Goal: Navigation & Orientation: Find specific page/section

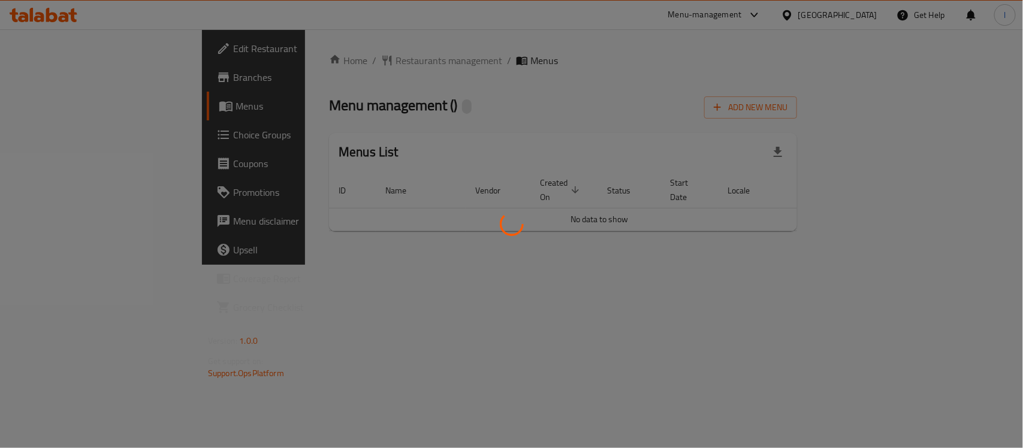
click at [396, 84] on div at bounding box center [511, 224] width 1023 height 448
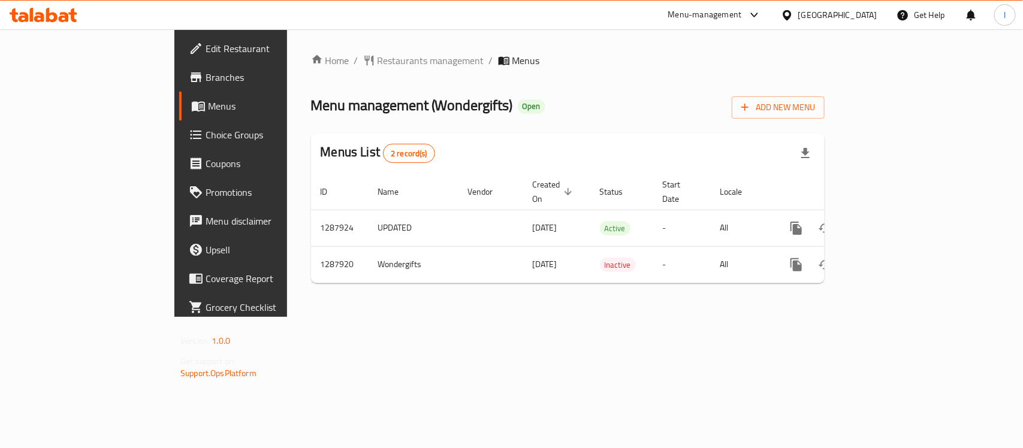
click at [378, 58] on span "Restaurants management" at bounding box center [431, 60] width 107 height 14
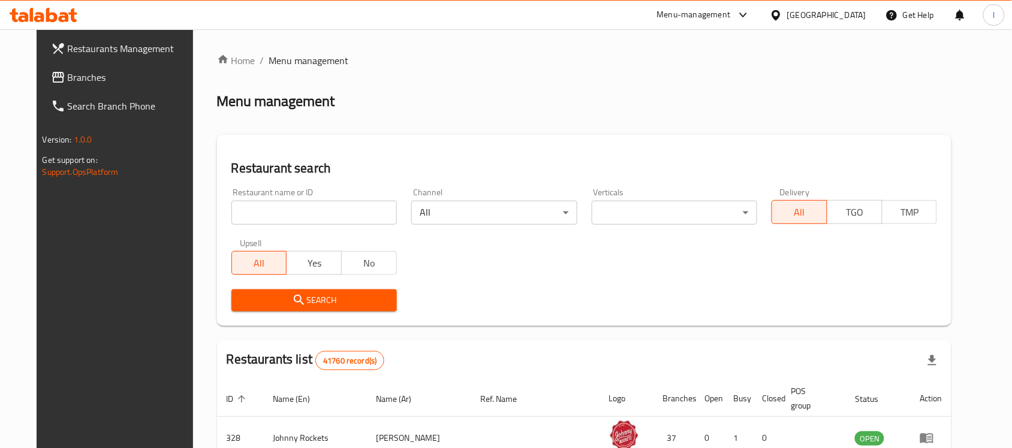
click at [284, 206] on input "search" at bounding box center [313, 213] width 165 height 24
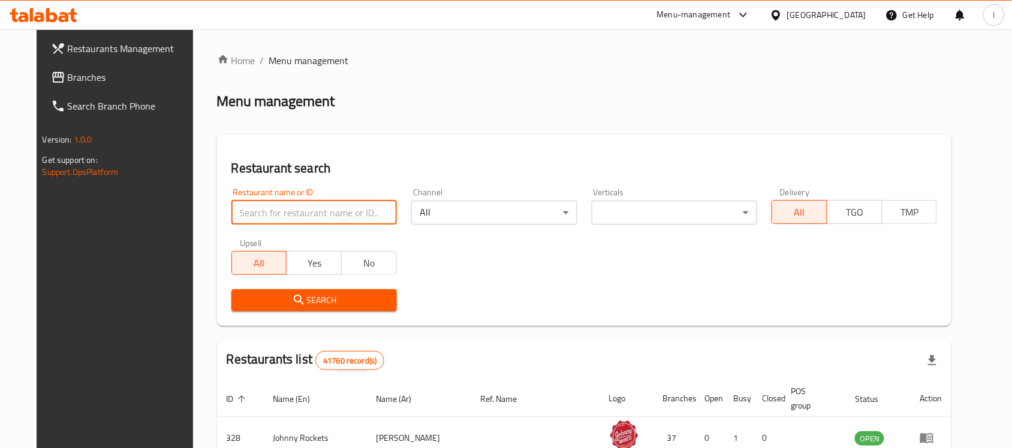
paste input "696833"
type input "696833"
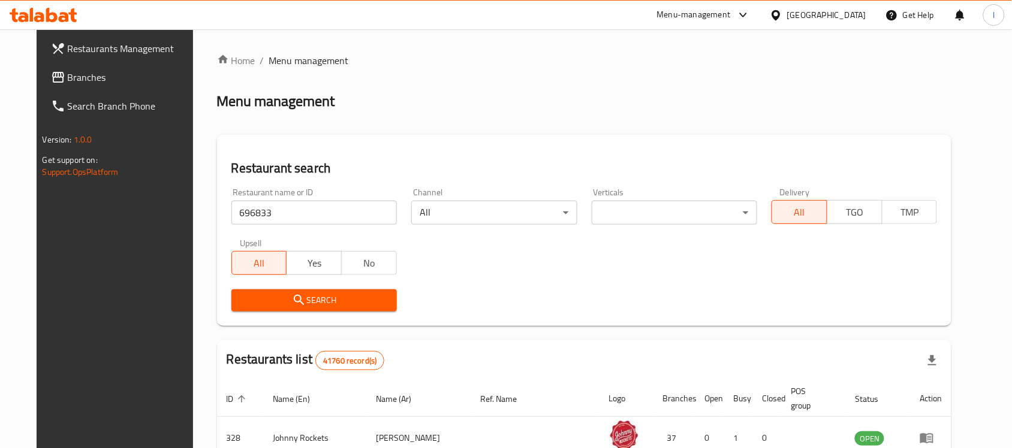
click at [325, 295] on span "Search" at bounding box center [314, 300] width 146 height 15
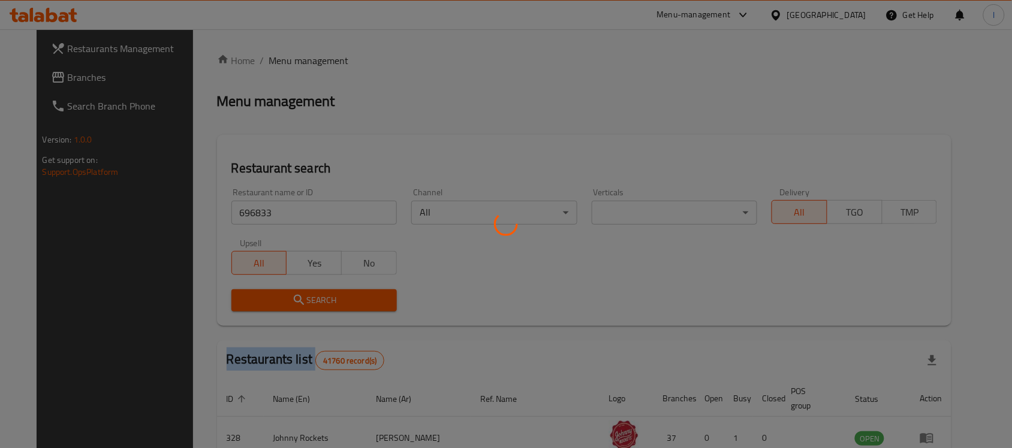
click at [325, 295] on div at bounding box center [506, 224] width 1012 height 448
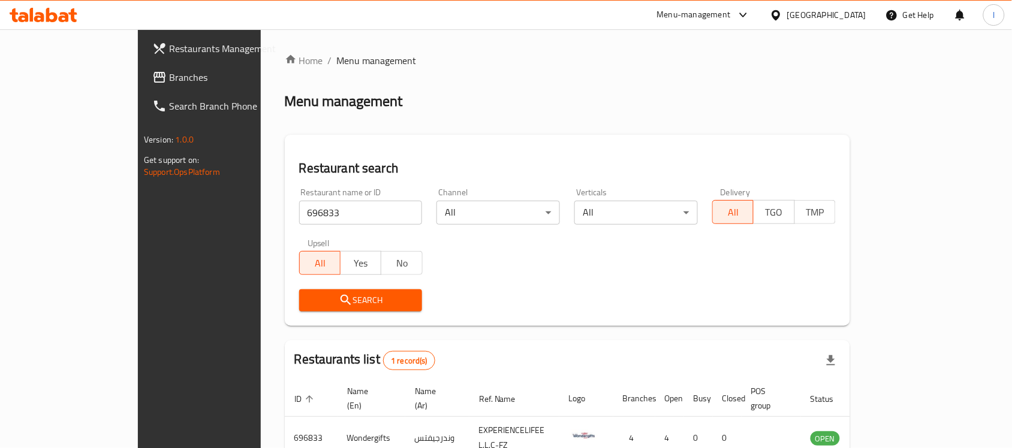
click at [501, 337] on div "Home / Menu management Menu management Restaurant search Restaurant name or ID …" at bounding box center [567, 276] width 565 height 447
click at [169, 71] on span "Branches" at bounding box center [233, 77] width 128 height 14
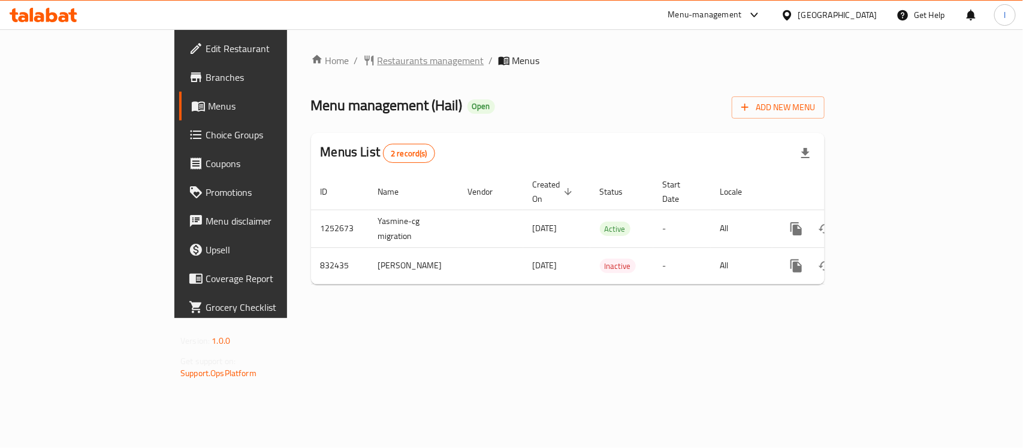
click at [378, 61] on span "Restaurants management" at bounding box center [431, 60] width 107 height 14
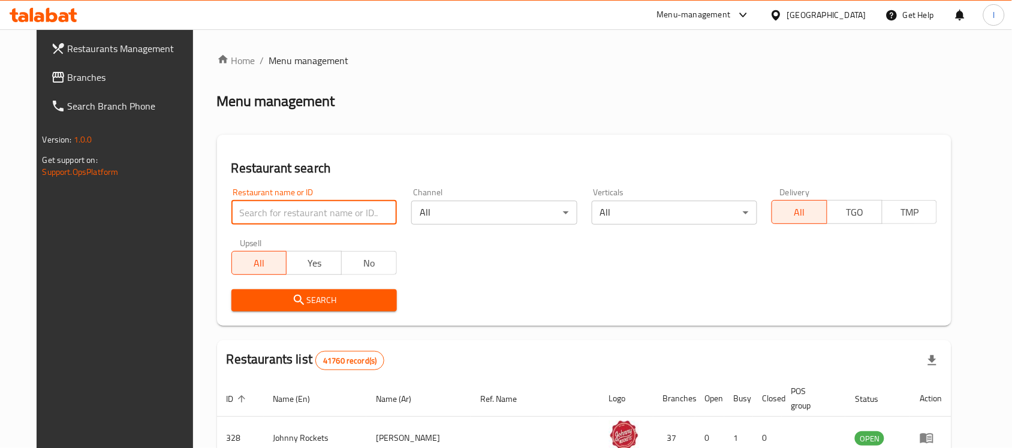
click at [284, 205] on input "search" at bounding box center [313, 213] width 165 height 24
paste input "655741"
type input "655741"
click button "Search" at bounding box center [313, 301] width 165 height 22
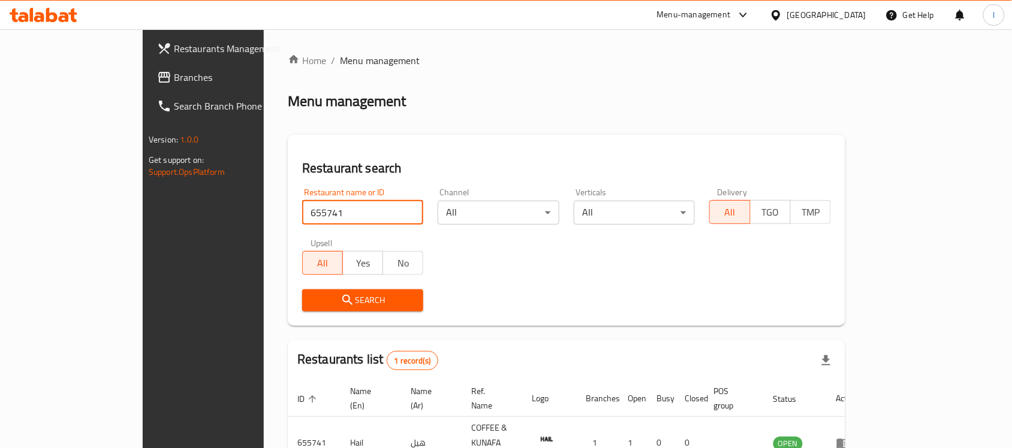
click at [174, 72] on span "Branches" at bounding box center [238, 77] width 128 height 14
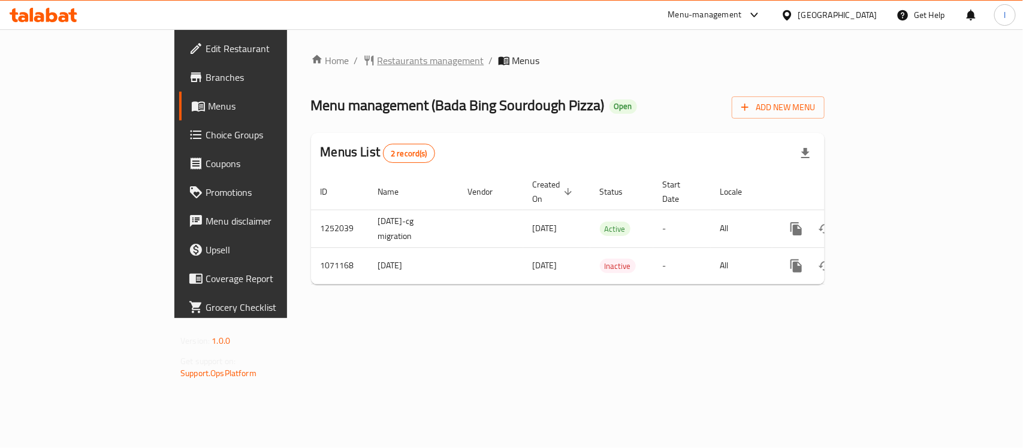
click at [378, 62] on span "Restaurants management" at bounding box center [431, 60] width 107 height 14
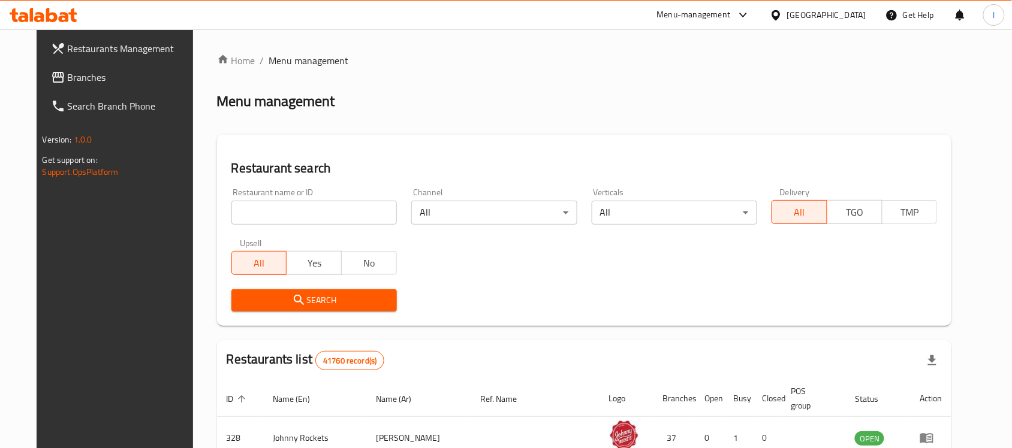
click at [260, 210] on input "search" at bounding box center [313, 213] width 165 height 24
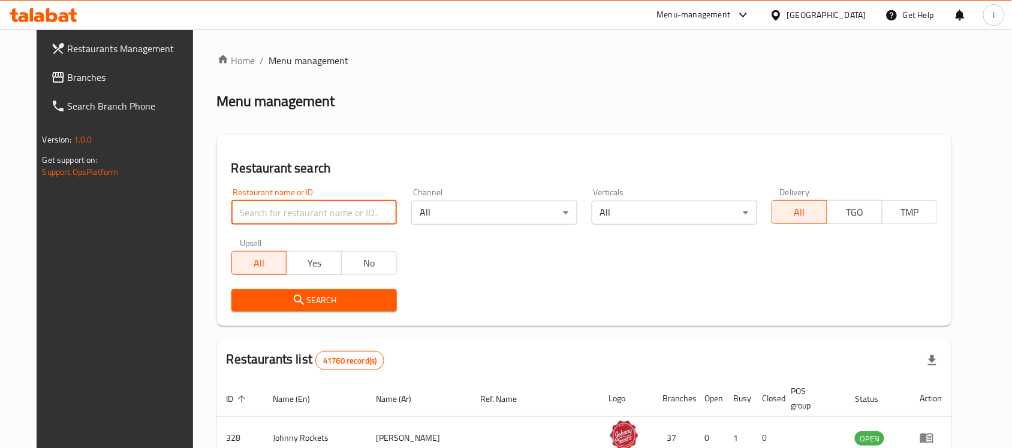
paste input "663760"
type input "663760"
click button "Search" at bounding box center [313, 301] width 165 height 22
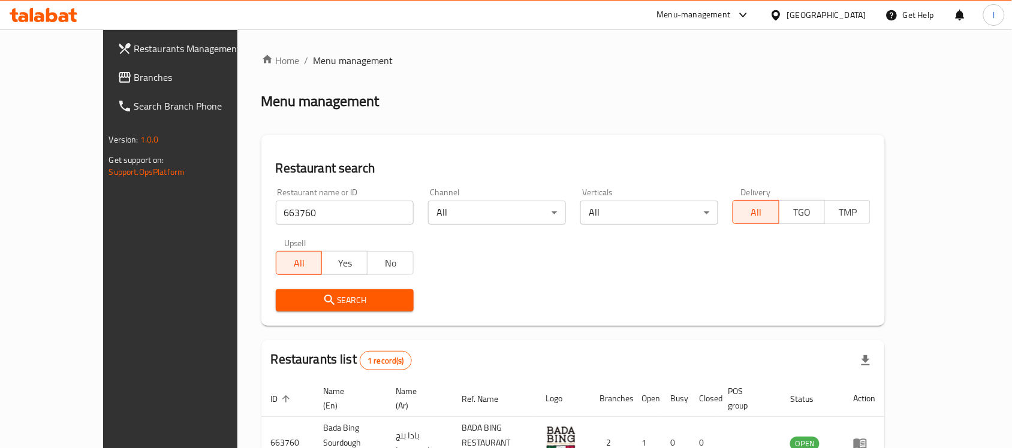
click at [134, 84] on span "Branches" at bounding box center [198, 77] width 128 height 14
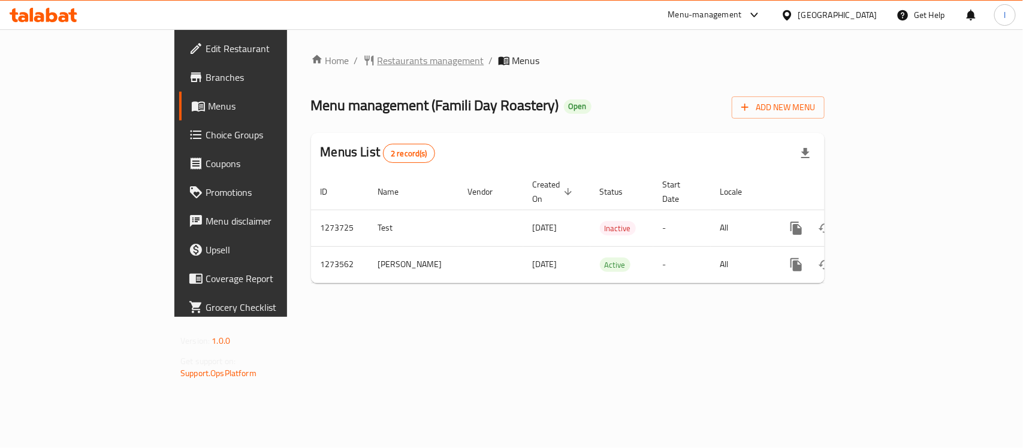
click at [378, 58] on span "Restaurants management" at bounding box center [431, 60] width 107 height 14
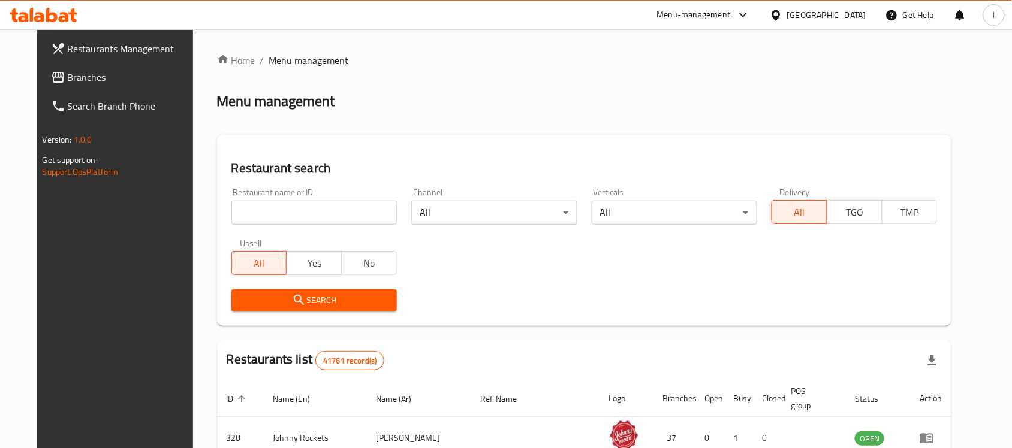
click at [261, 216] on input "search" at bounding box center [313, 213] width 165 height 24
paste input "690735"
type input "690735"
click at [331, 299] on span "Search" at bounding box center [314, 300] width 146 height 15
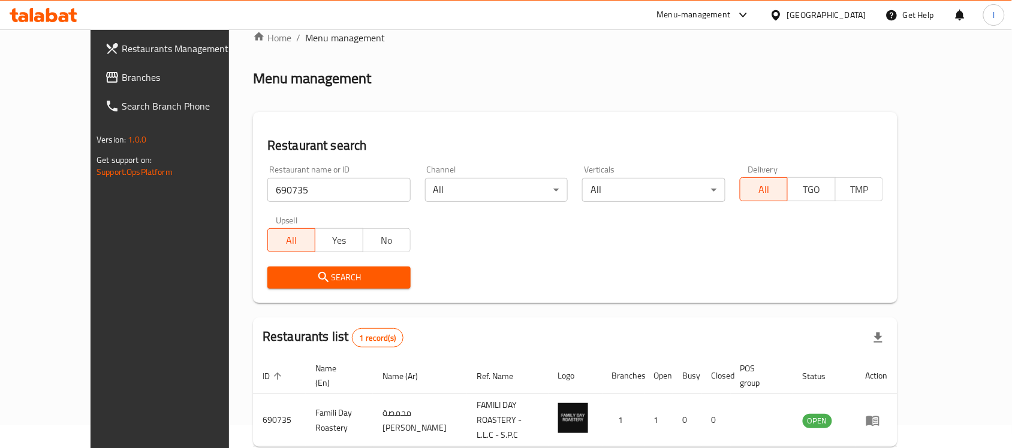
scroll to position [63, 0]
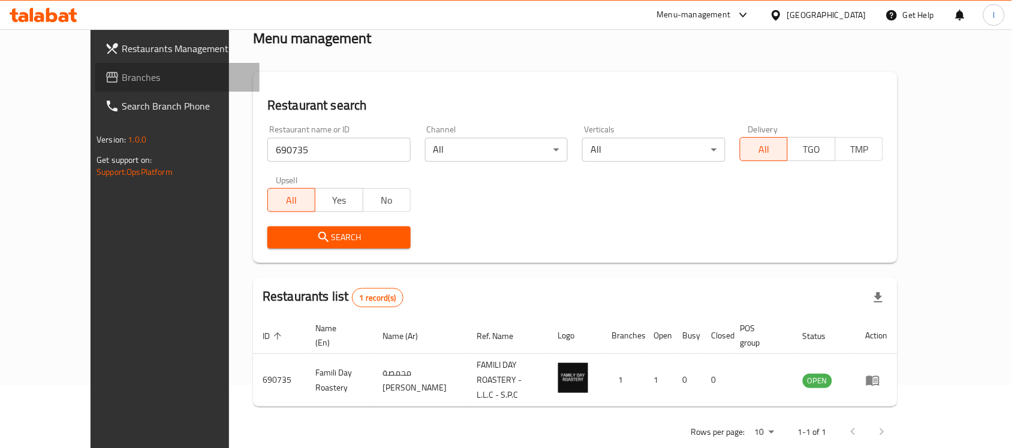
click at [122, 82] on span "Branches" at bounding box center [186, 77] width 128 height 14
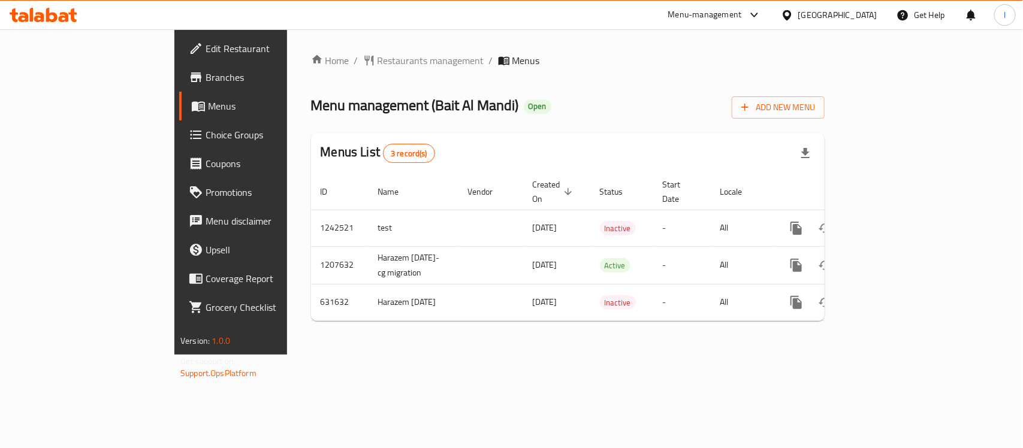
click at [370, 73] on div "Home / Restaurants management / Menus Menu management ( Bait Al Mandi ) Open Ad…" at bounding box center [568, 192] width 514 height 278
click at [378, 61] on span "Restaurants management" at bounding box center [431, 60] width 107 height 14
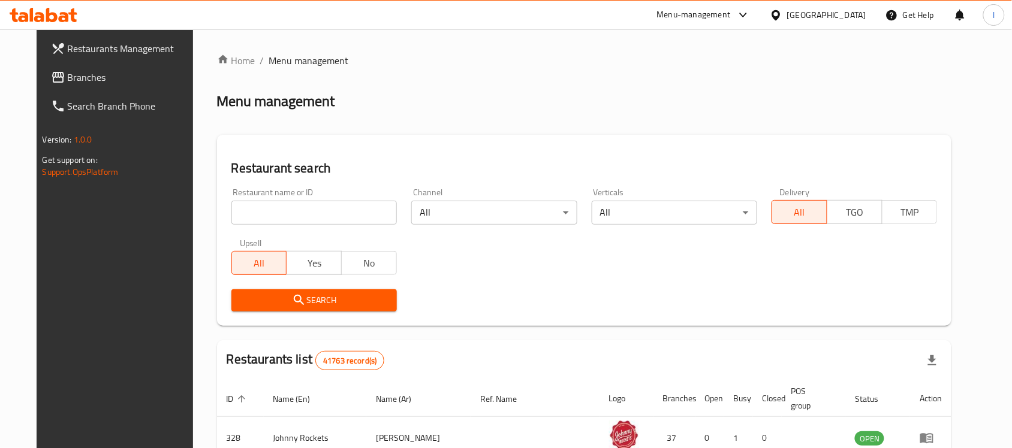
click at [265, 216] on input "search" at bounding box center [313, 213] width 165 height 24
paste input "639657"
type input "639657"
click at [333, 299] on span "Search" at bounding box center [314, 300] width 146 height 15
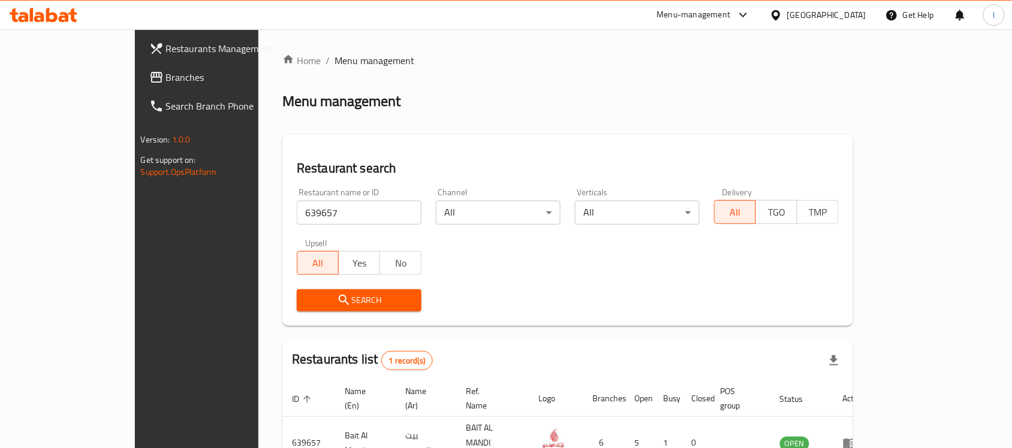
click at [140, 92] on link "Search Branch Phone" at bounding box center [222, 106] width 164 height 29
